Goal: Task Accomplishment & Management: Manage account settings

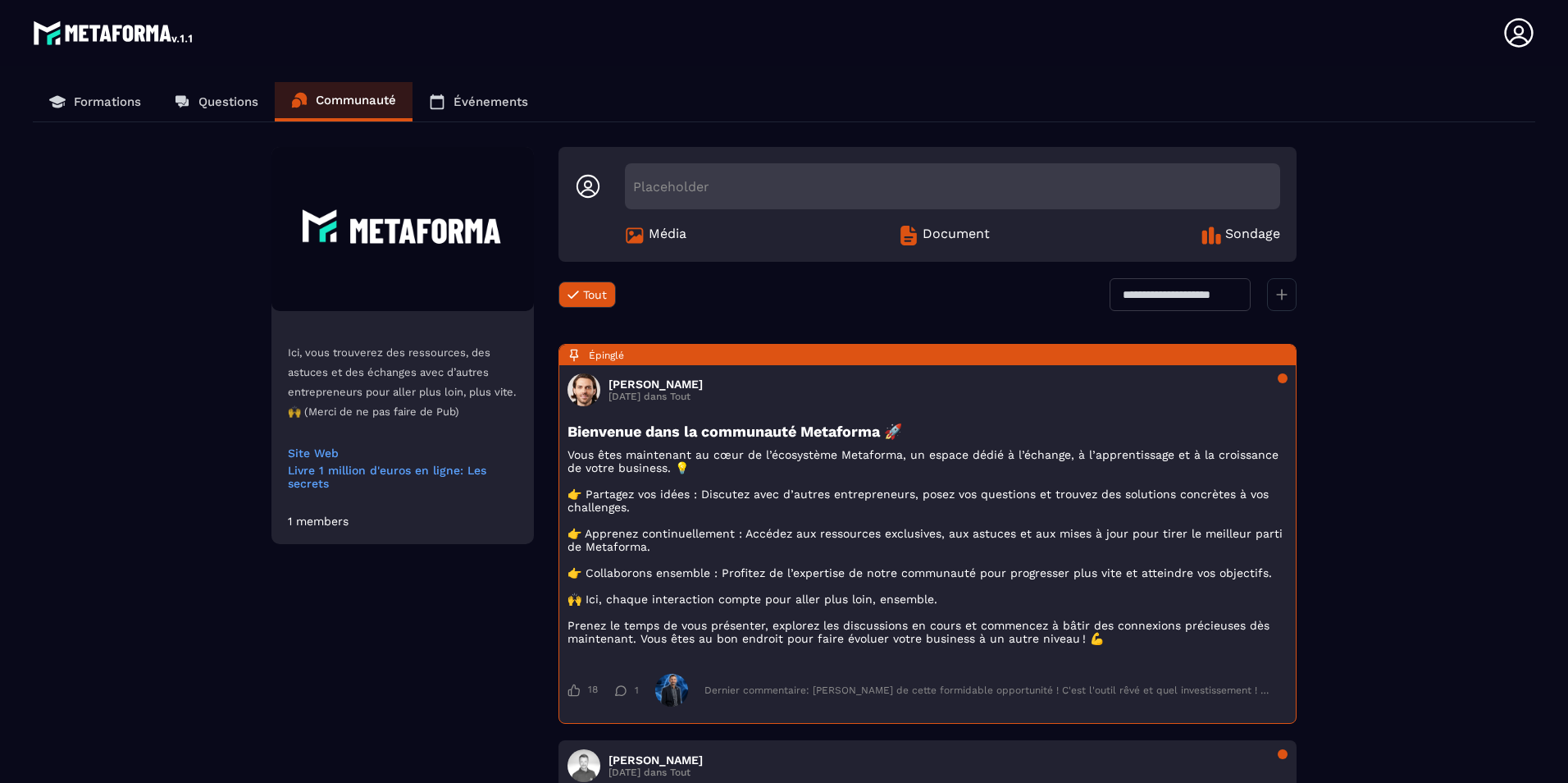
click at [84, 32] on img at bounding box center [114, 32] width 162 height 33
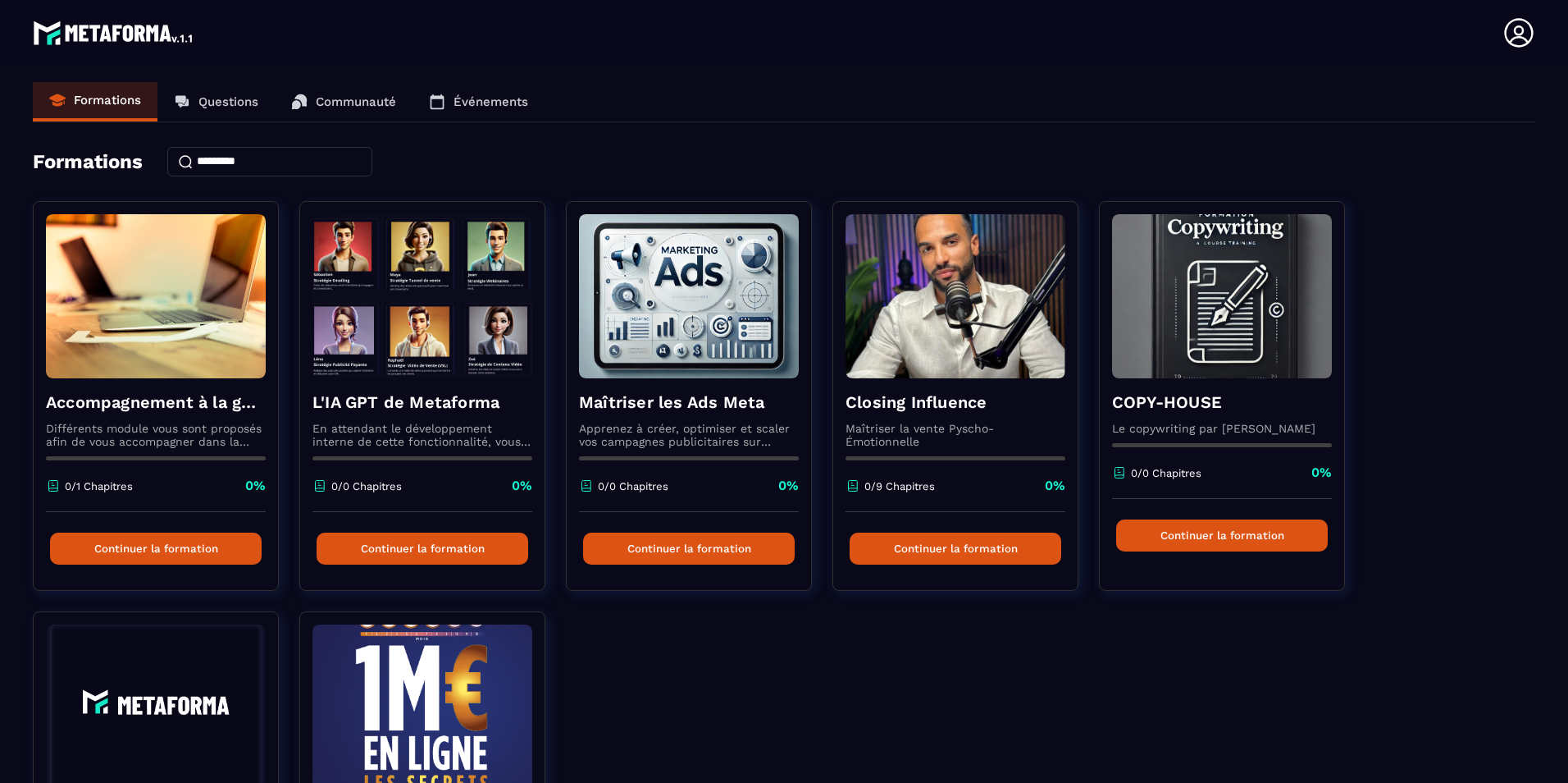
click at [83, 32] on img at bounding box center [114, 32] width 162 height 33
click at [88, 32] on img at bounding box center [114, 32] width 162 height 33
